Goal: Transaction & Acquisition: Subscribe to service/newsletter

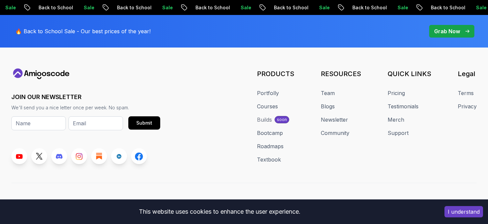
click at [282, 3] on div "Sale Back to School Sale Back to School Sale Back to School Sale Back to School…" at bounding box center [244, 7] width 488 height 15
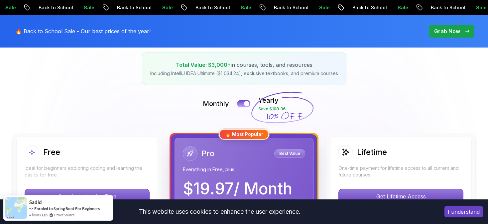
scroll to position [100, 0]
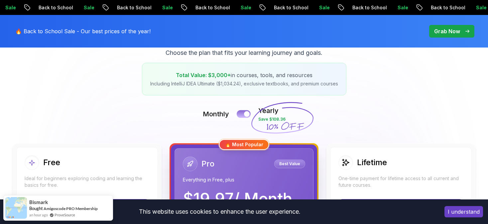
click at [248, 111] on button at bounding box center [244, 114] width 14 height 8
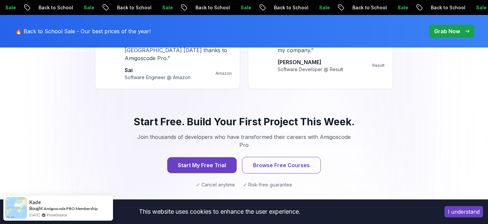
scroll to position [698, 0]
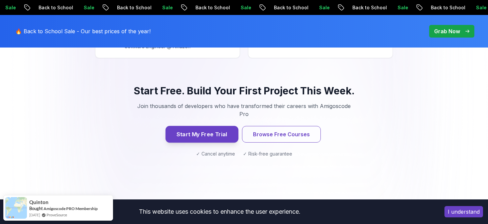
click at [227, 126] on button "Start My Free Trial" at bounding box center [201, 134] width 73 height 17
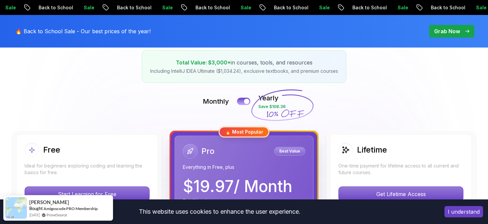
scroll to position [133, 0]
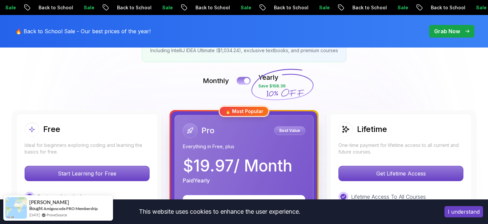
click at [243, 82] on button at bounding box center [244, 81] width 14 height 8
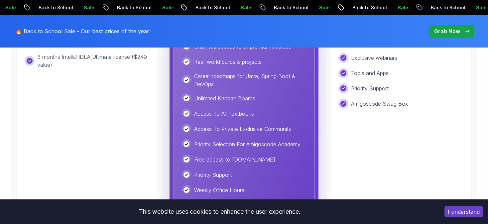
scroll to position [266, 0]
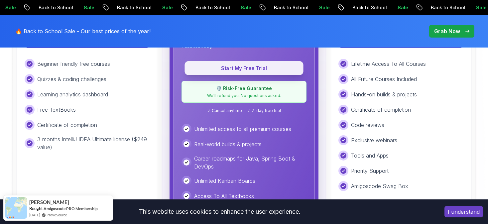
click at [252, 70] on p "Start My Free Trial" at bounding box center [244, 68] width 104 height 8
